Goal: Task Accomplishment & Management: Use online tool/utility

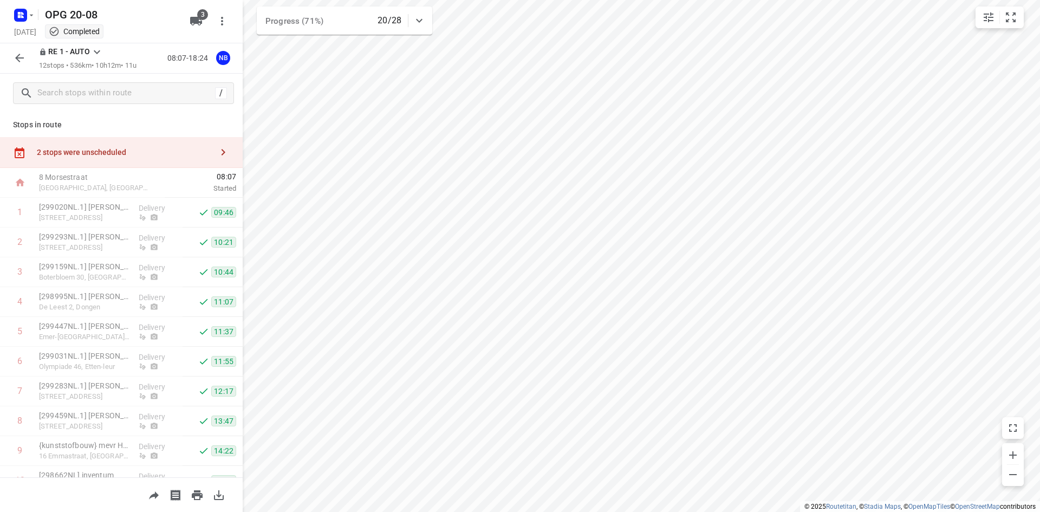
click at [17, 60] on icon "button" at bounding box center [19, 57] width 13 height 13
click at [34, 8] on div at bounding box center [23, 14] width 26 height 21
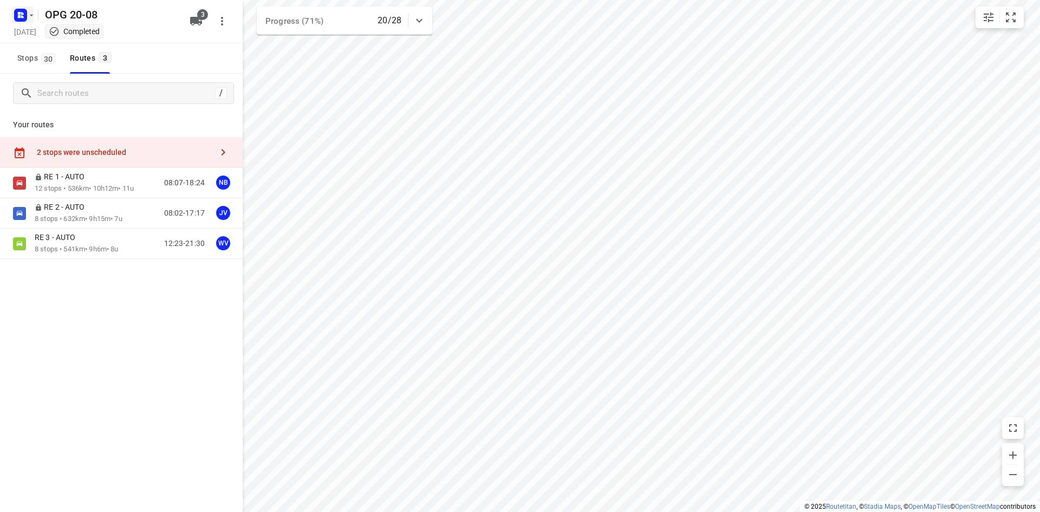
click at [27, 16] on icon "button" at bounding box center [31, 15] width 9 height 9
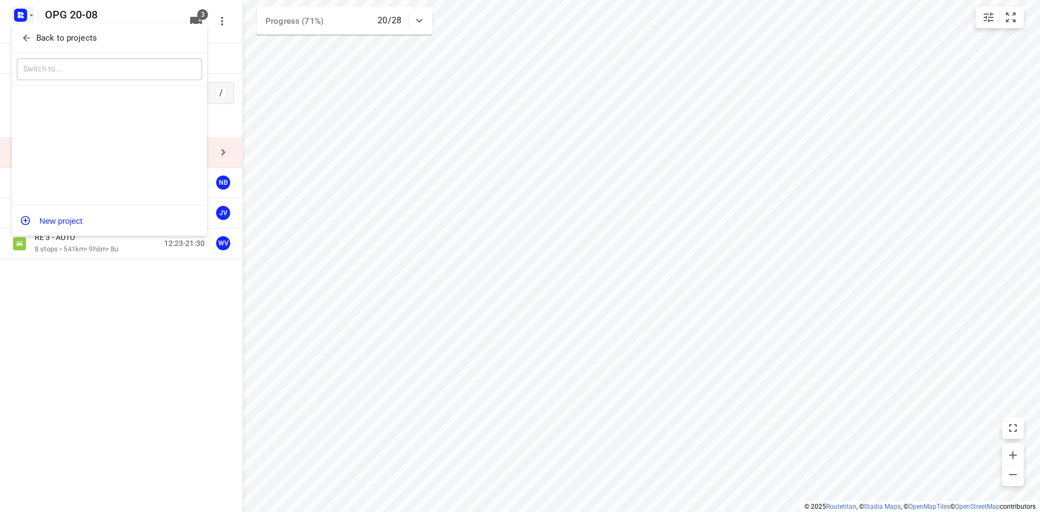
click at [32, 36] on span "Back to projects" at bounding box center [109, 38] width 177 height 12
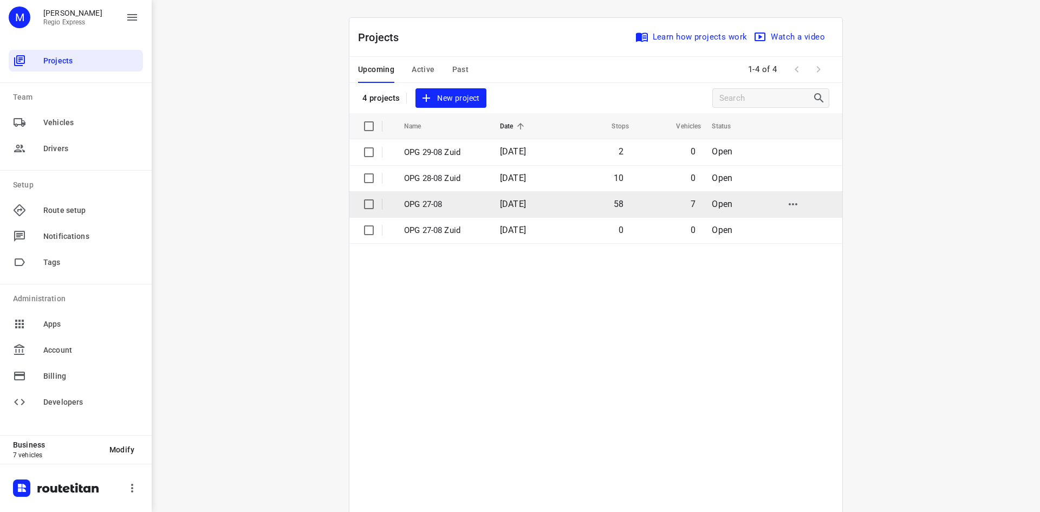
click at [434, 191] on td "OPG 27-08" at bounding box center [442, 204] width 98 height 26
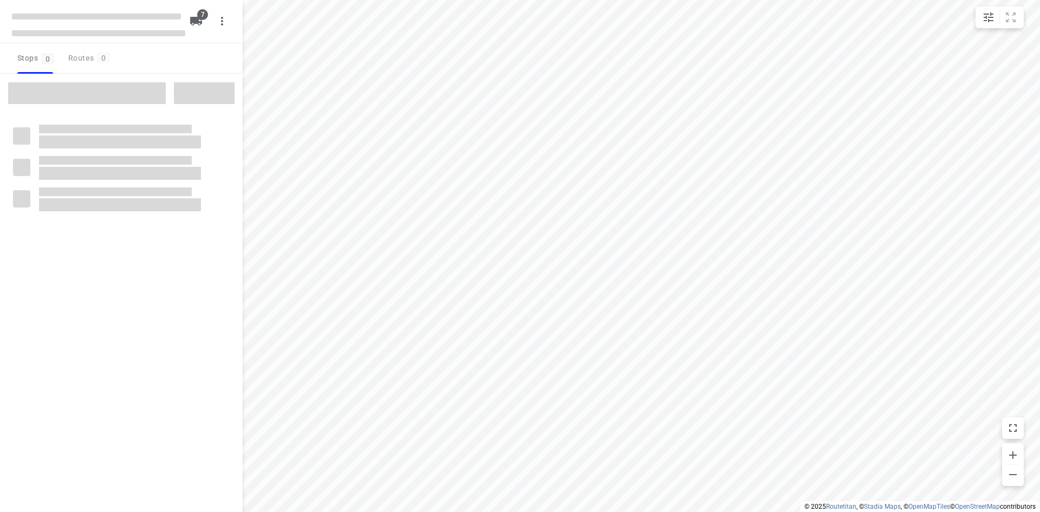
type input "distance"
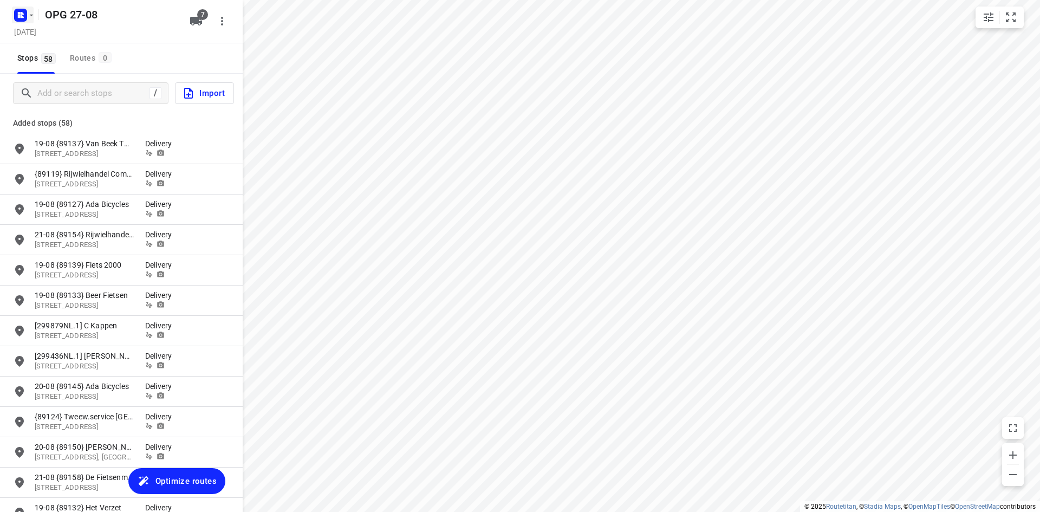
click at [12, 12] on icon "button" at bounding box center [20, 15] width 17 height 17
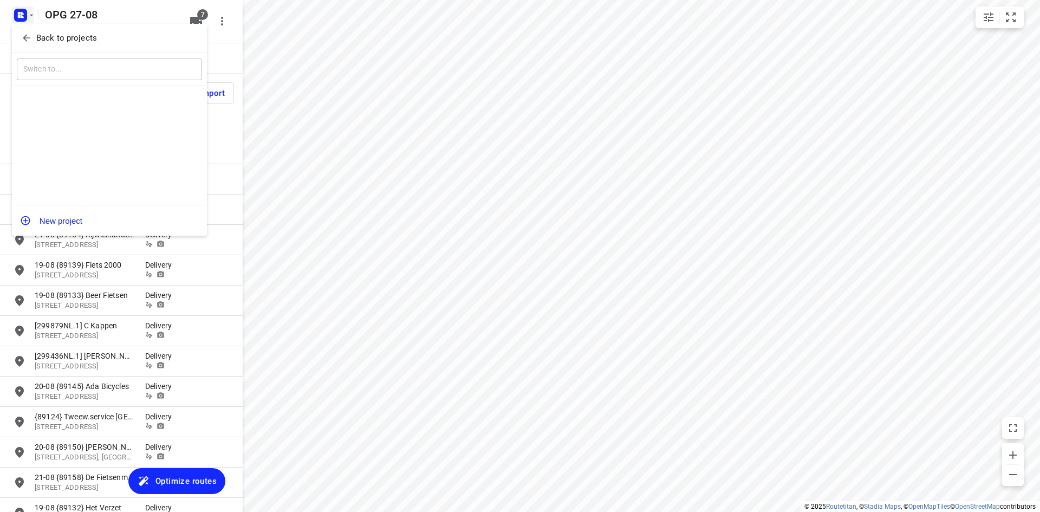
click at [44, 35] on p "Back to projects" at bounding box center [66, 38] width 61 height 12
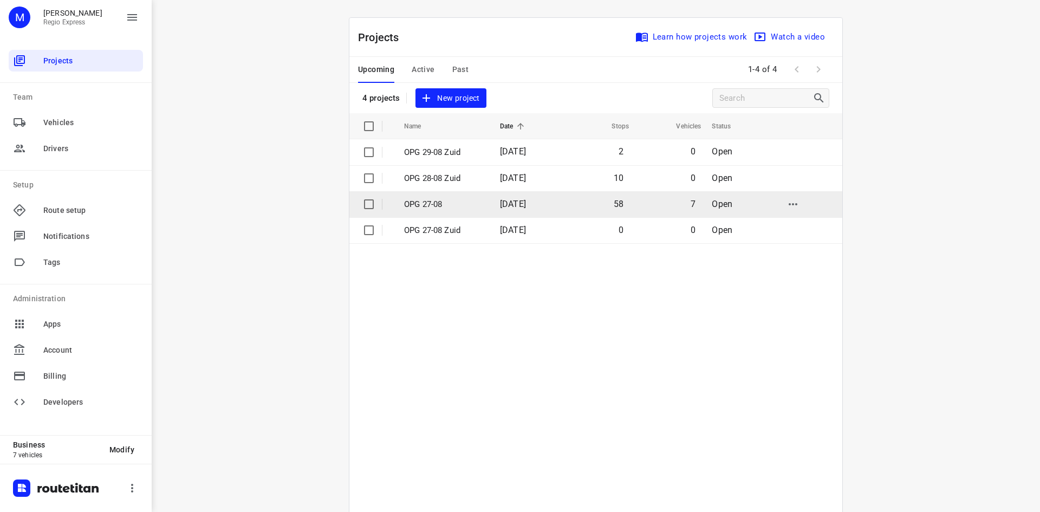
click at [469, 199] on p "OPG 27-08" at bounding box center [444, 204] width 80 height 12
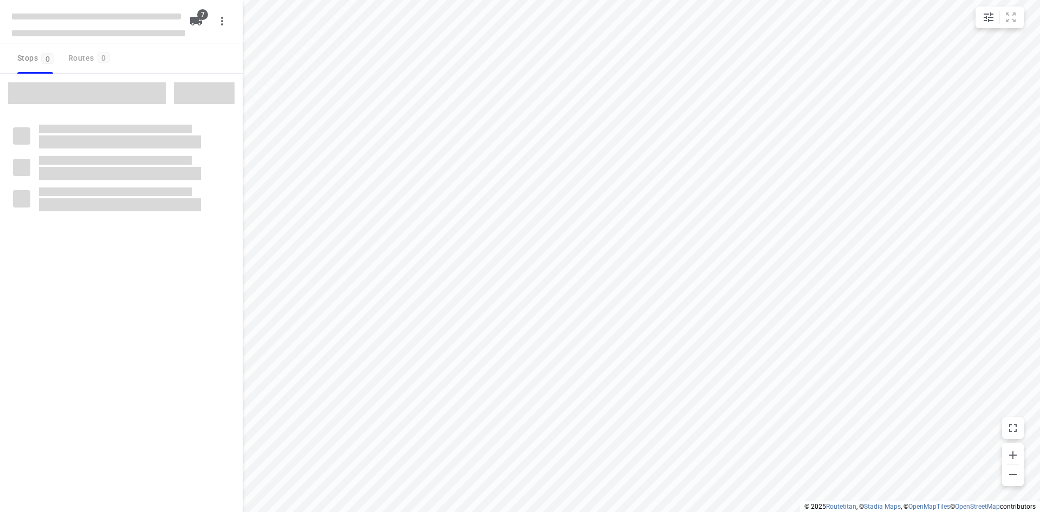
type input "distance"
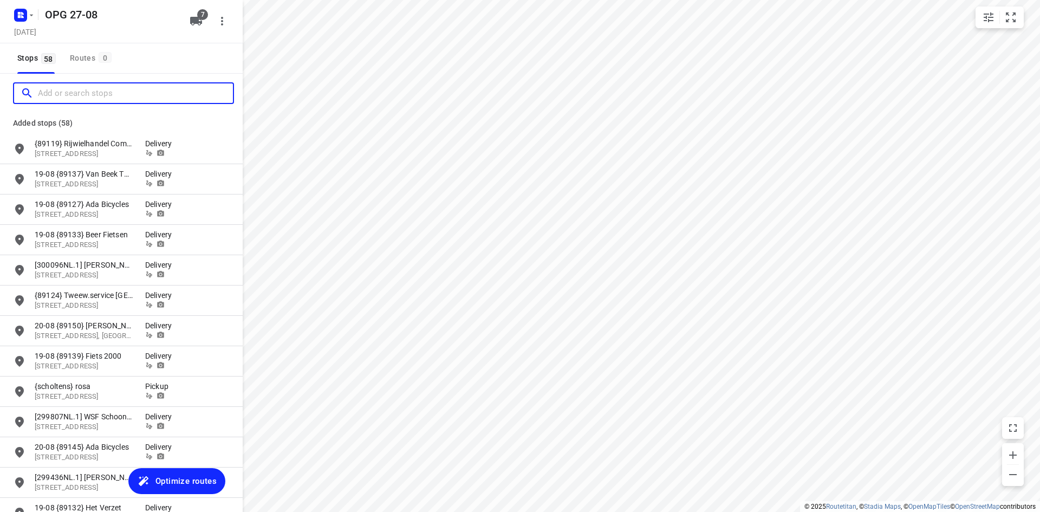
click at [88, 96] on input "Add or search stops" at bounding box center [135, 93] width 195 height 17
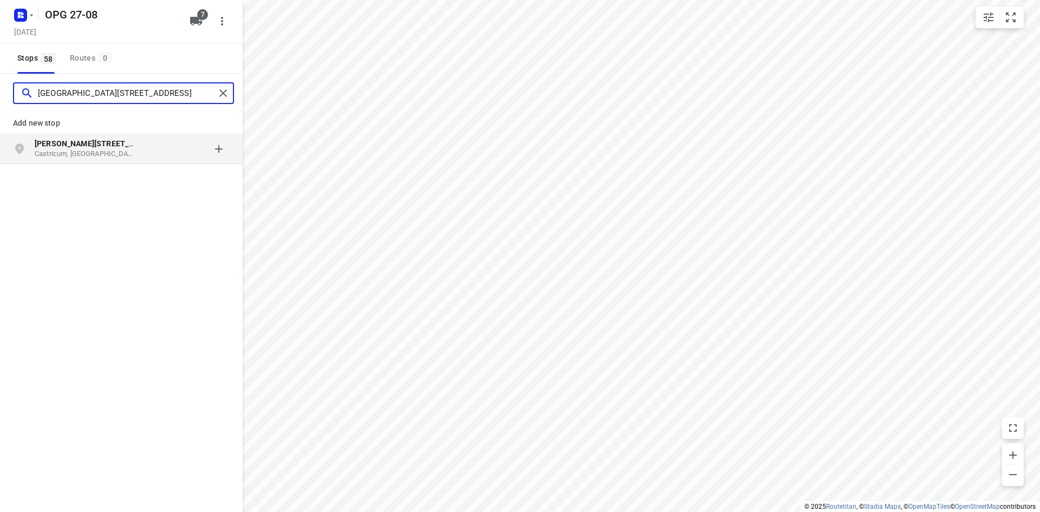
type input "[GEOGRAPHIC_DATA][STREET_ADDRESS]"
click at [98, 146] on b "[PERSON_NAME][STREET_ADDRESS]" at bounding box center [100, 143] width 130 height 9
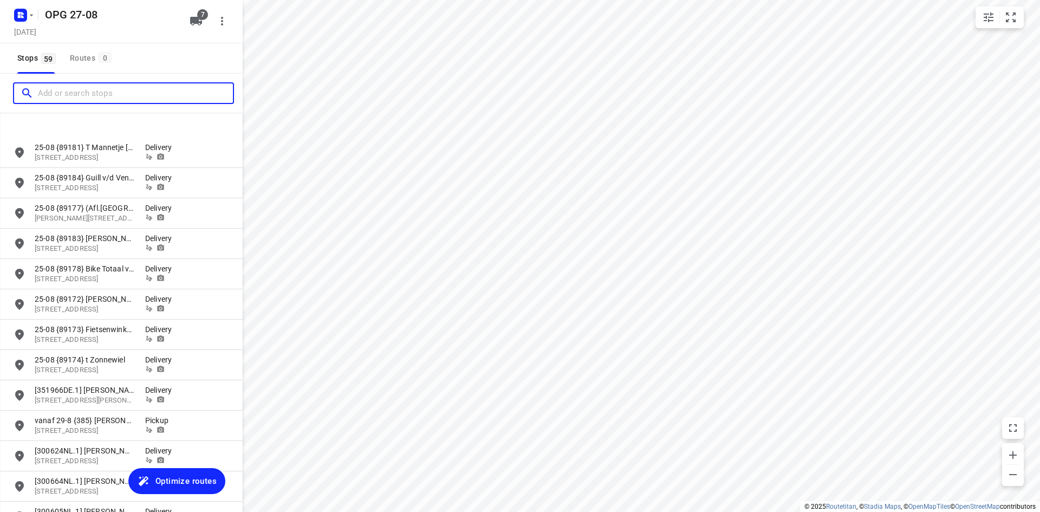
scroll to position [1462, 0]
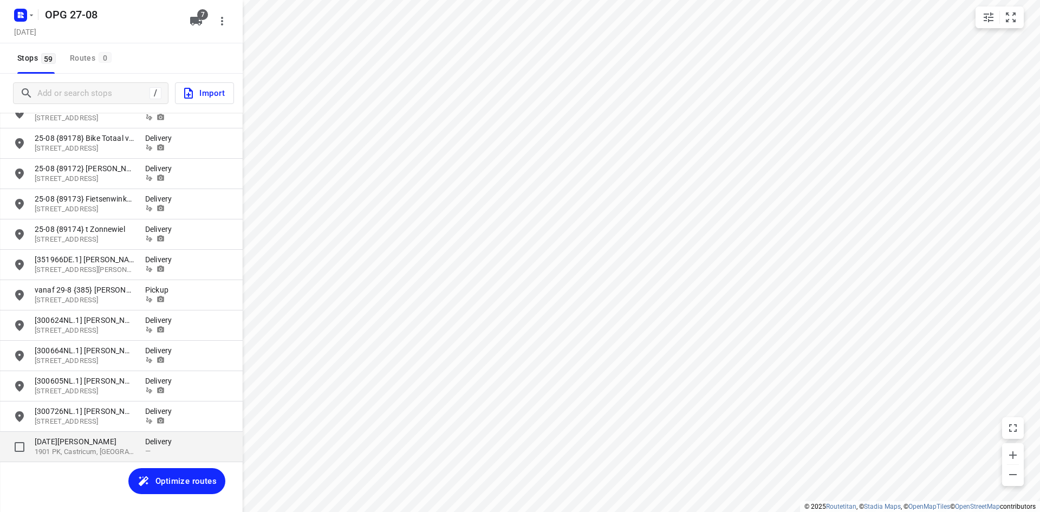
click at [64, 448] on p "1901 PK, Castricum, [GEOGRAPHIC_DATA]" at bounding box center [85, 452] width 100 height 10
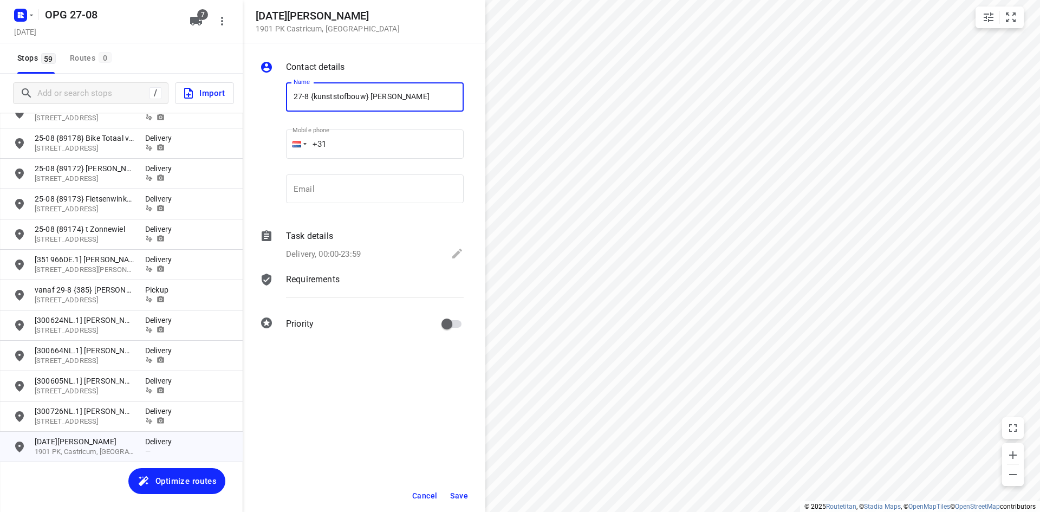
type input "27-8 {kunststofbouw} [PERSON_NAME]"
drag, startPoint x: 428, startPoint y: 191, endPoint x: 419, endPoint y: 192, distance: 8.8
click at [428, 191] on input "email" at bounding box center [375, 188] width 178 height 29
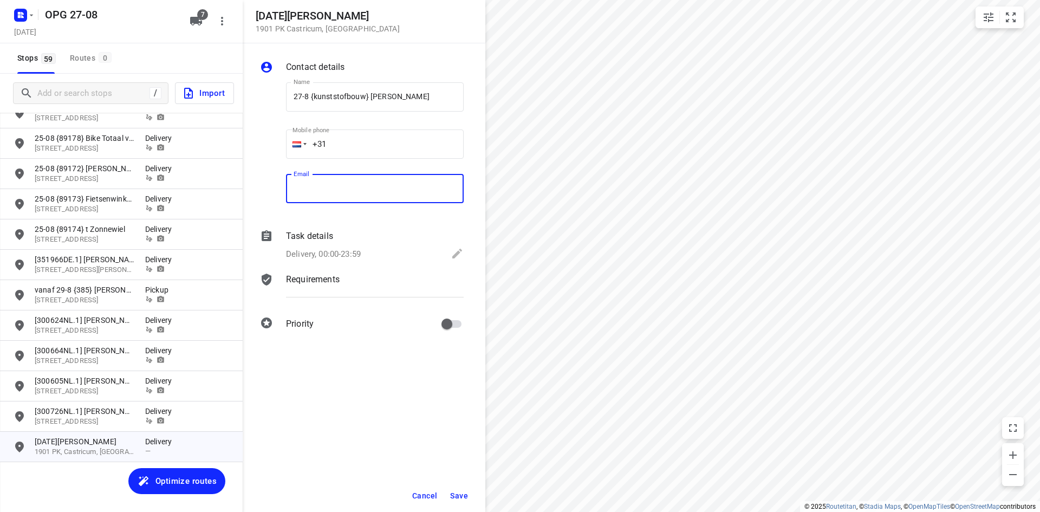
paste input "[EMAIL_ADDRESS][DOMAIN_NAME]"
type input "[EMAIL_ADDRESS][DOMAIN_NAME]"
drag, startPoint x: 423, startPoint y: 151, endPoint x: 429, endPoint y: 150, distance: 6.1
click at [423, 151] on input "+31" at bounding box center [375, 144] width 178 height 29
type input "[PHONE_NUMBER]"
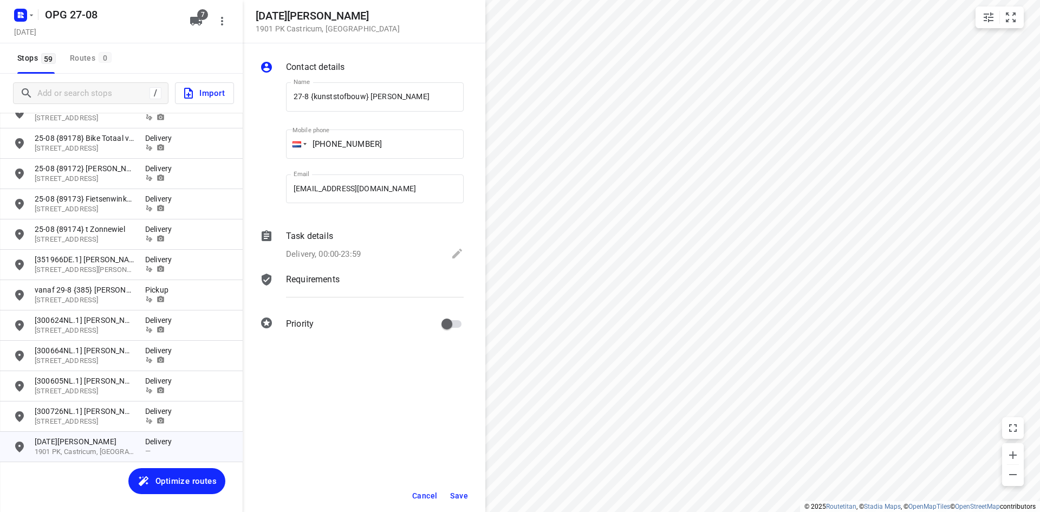
click at [310, 250] on p "Delivery, 00:00-23:59" at bounding box center [323, 254] width 75 height 12
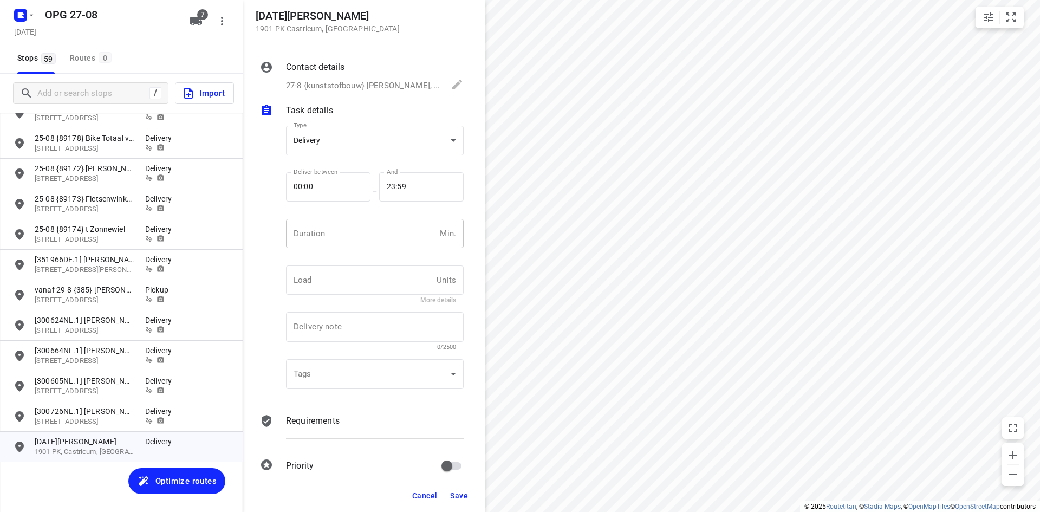
click at [390, 239] on input "number" at bounding box center [361, 233] width 150 height 29
type input "10"
type input "1"
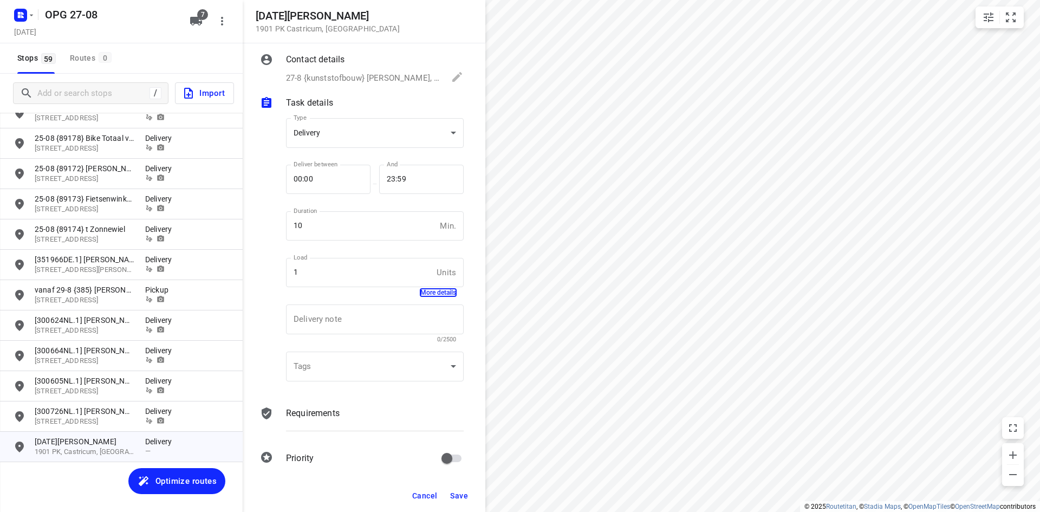
scroll to position [14, 0]
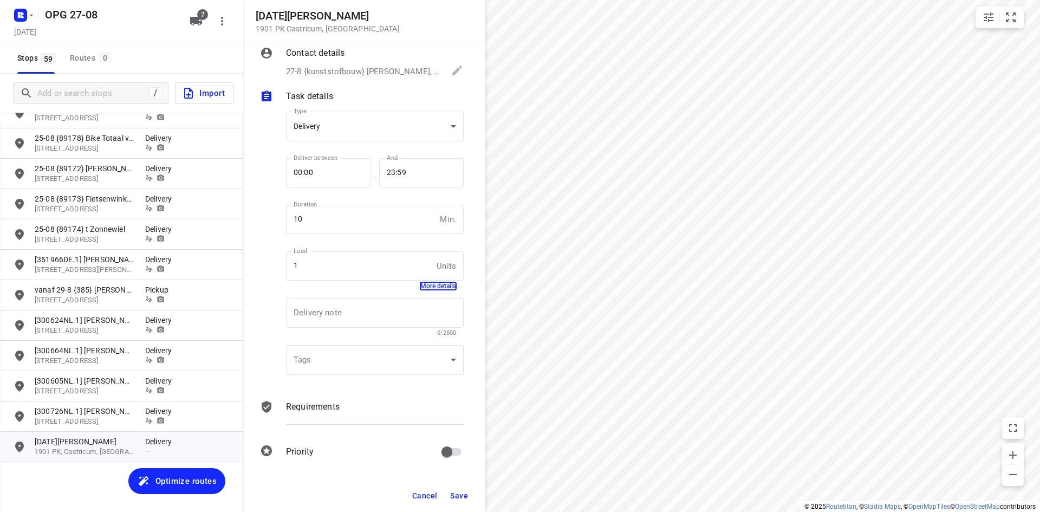
click at [296, 415] on div "Requirements" at bounding box center [375, 416] width 182 height 37
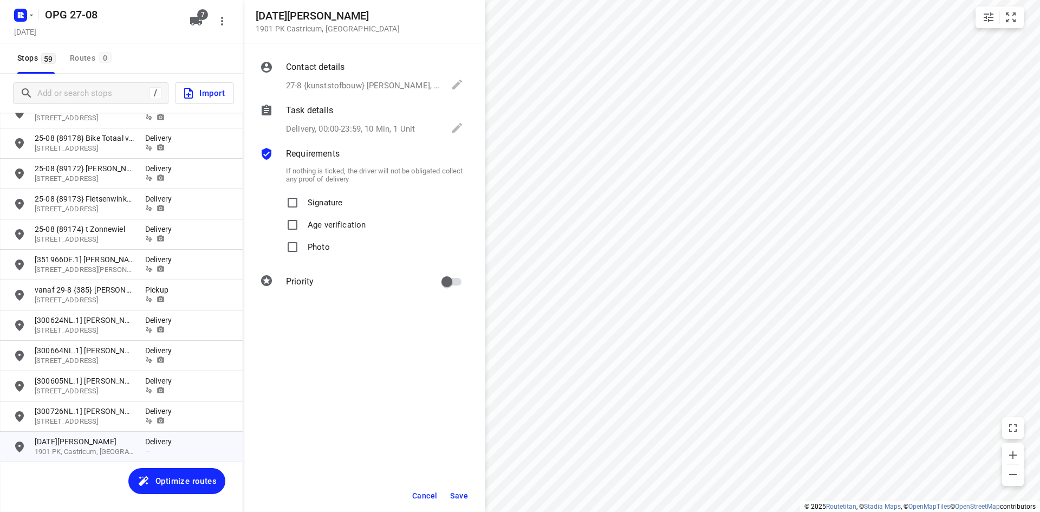
click at [327, 198] on p "Signature" at bounding box center [325, 200] width 35 height 16
click at [303, 198] on input "Signature" at bounding box center [293, 203] width 22 height 22
checkbox input "true"
click at [315, 246] on p "Photo" at bounding box center [319, 244] width 22 height 16
click at [303, 246] on input "Photo" at bounding box center [293, 247] width 22 height 22
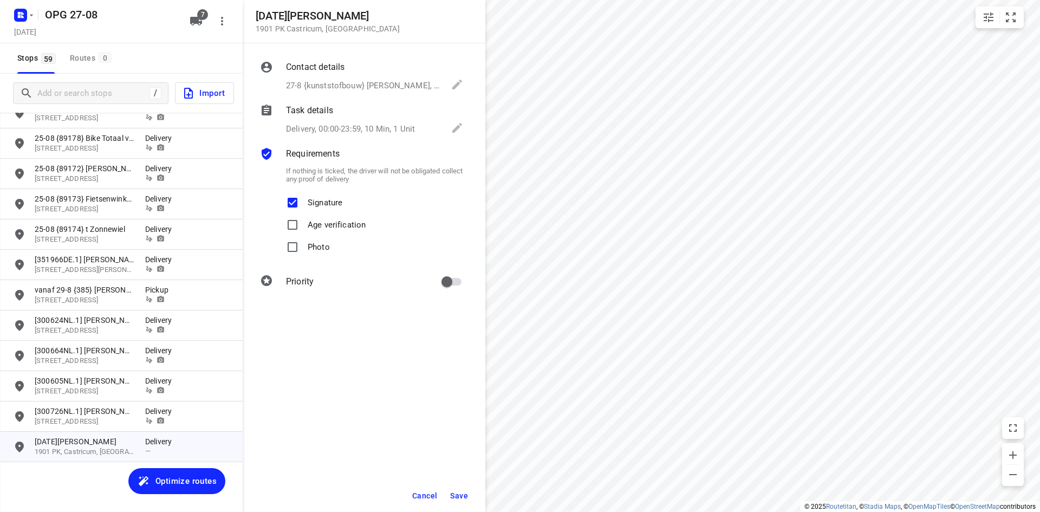
checkbox input "true"
click at [453, 283] on input "primary checkbox" at bounding box center [447, 281] width 62 height 21
checkbox input "true"
click at [460, 499] on span "Save" at bounding box center [459, 495] width 18 height 9
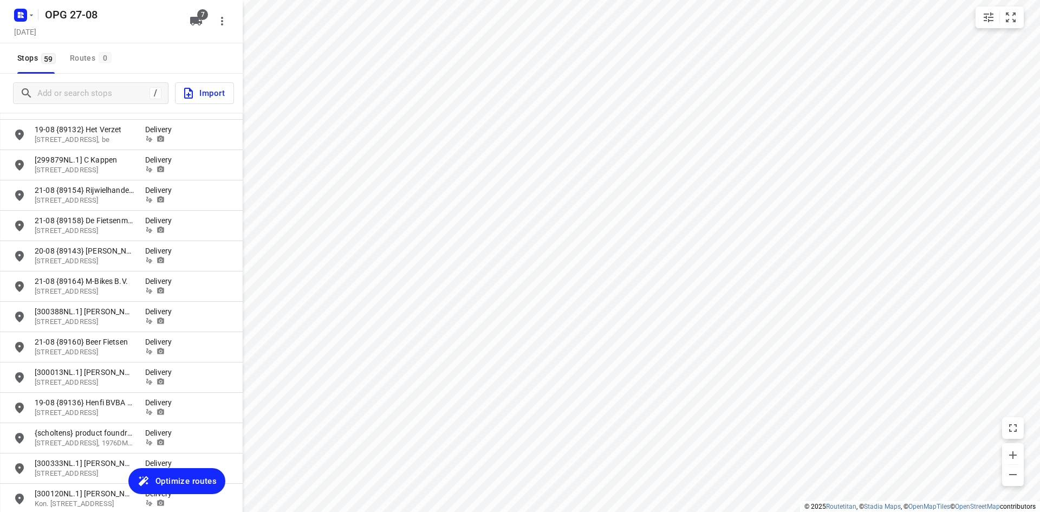
scroll to position [270, 0]
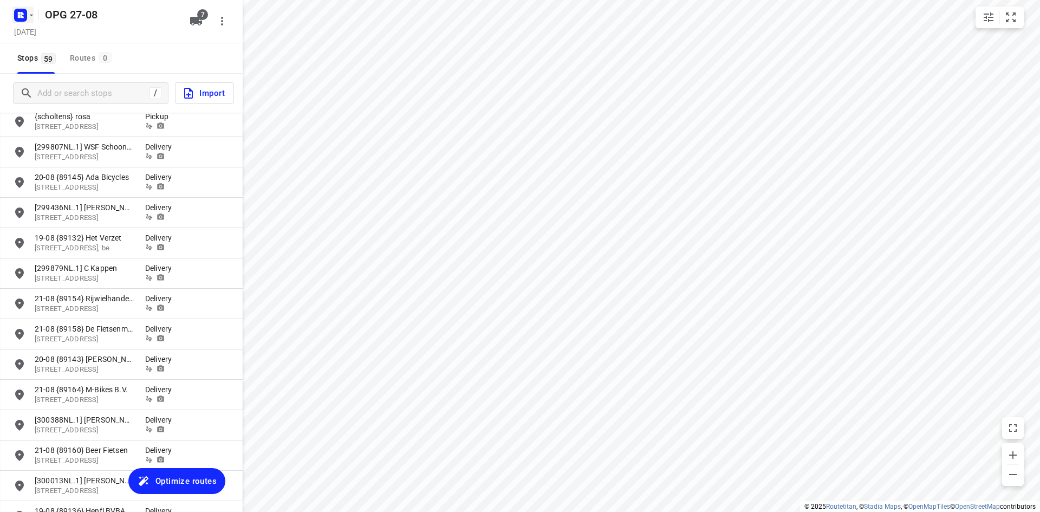
click at [17, 20] on rect "button" at bounding box center [20, 15] width 13 height 13
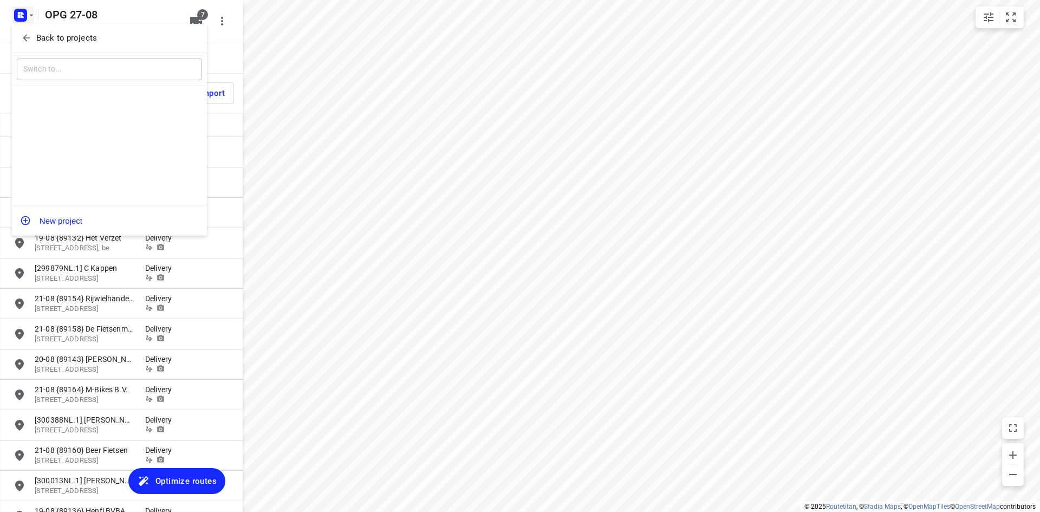
click at [27, 43] on icon "button" at bounding box center [26, 38] width 11 height 11
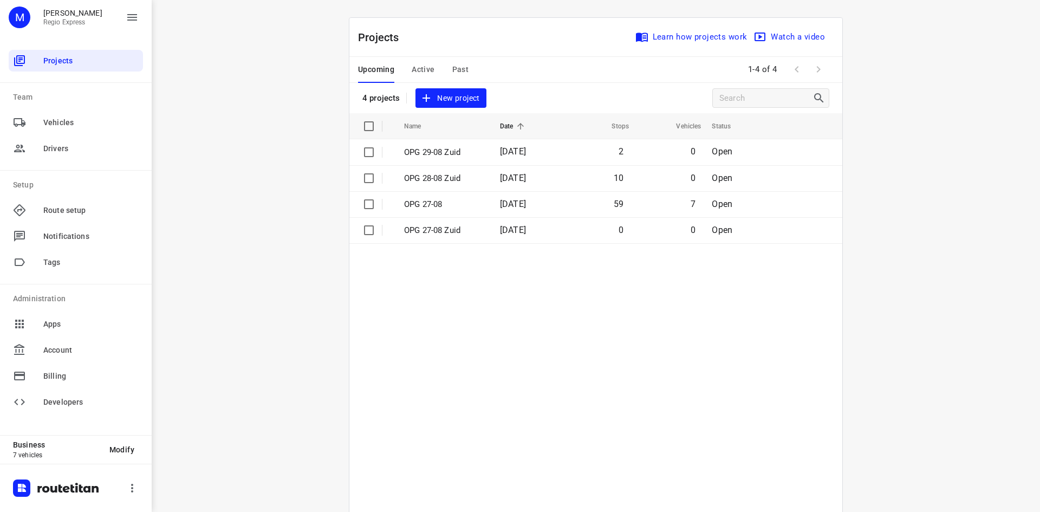
click at [425, 70] on span "Active" at bounding box center [423, 70] width 23 height 14
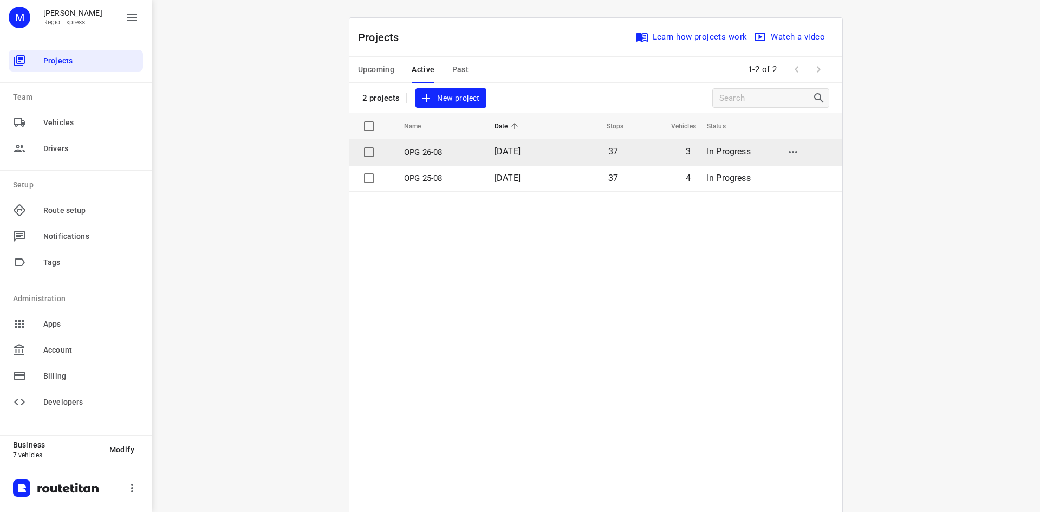
click at [488, 150] on td "[DATE]" at bounding box center [521, 152] width 70 height 26
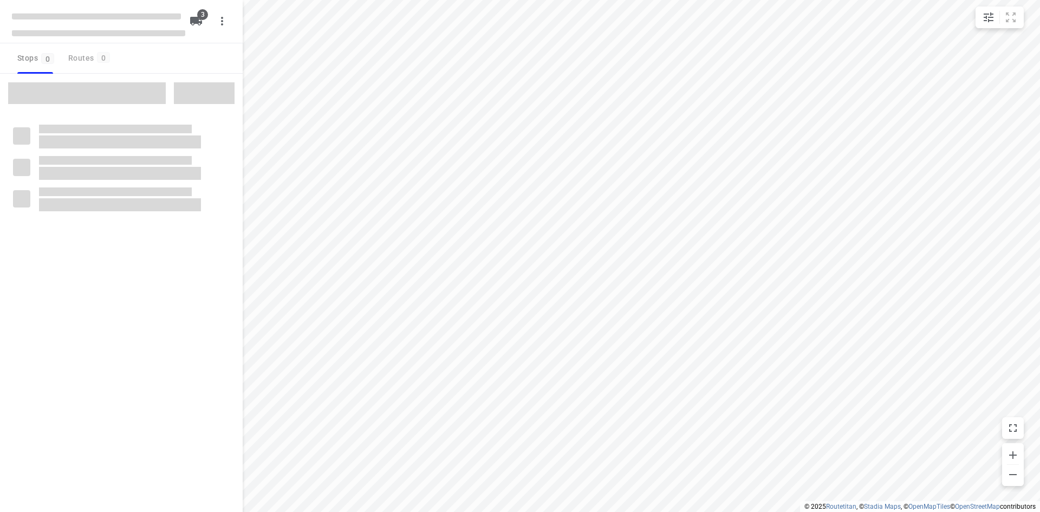
type input "distance"
